Goal: Information Seeking & Learning: Understand process/instructions

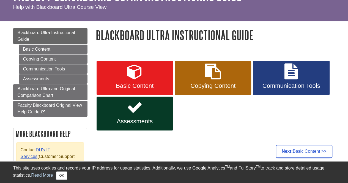
scroll to position [37, 0]
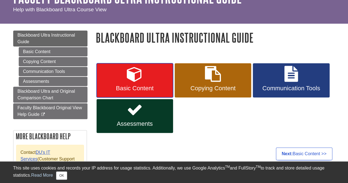
click at [141, 83] on link "Basic Content" at bounding box center [135, 80] width 76 height 34
